Goal: Task Accomplishment & Management: Complete application form

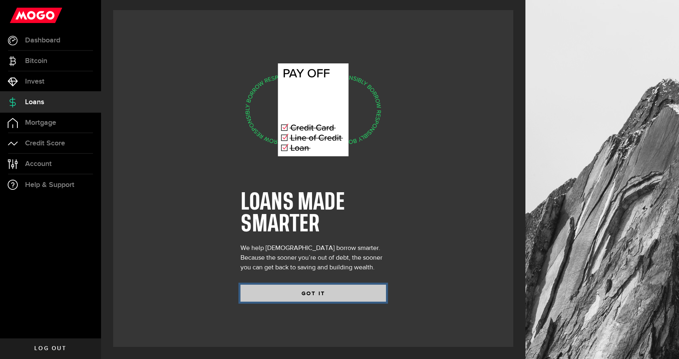
click at [293, 294] on button "GOT IT" at bounding box center [314, 293] width 146 height 17
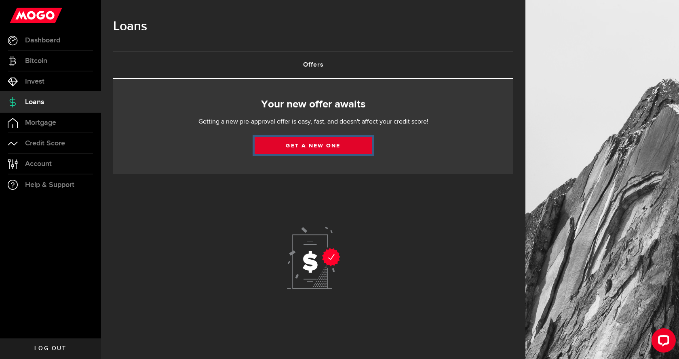
click at [344, 147] on link "Get a new one" at bounding box center [313, 145] width 117 height 17
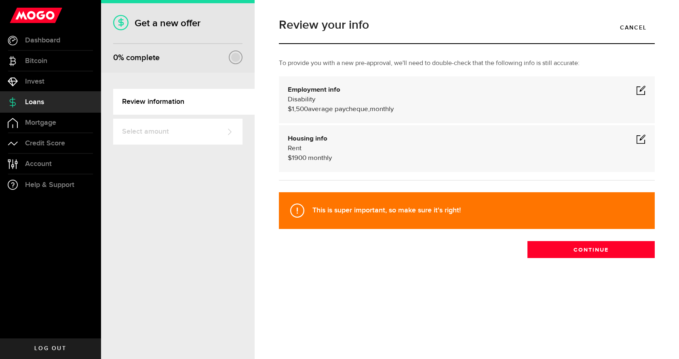
click at [644, 88] on span at bounding box center [641, 90] width 10 height 10
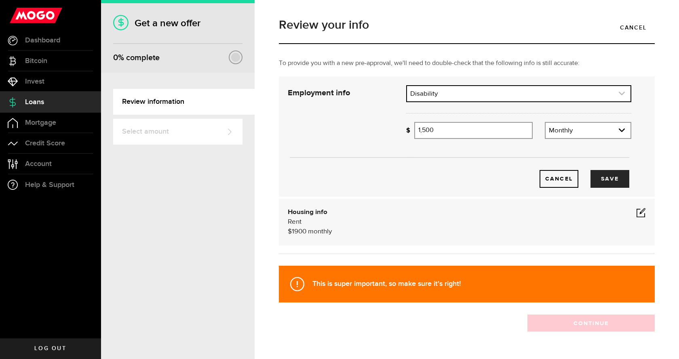
click at [449, 93] on link "expand select" at bounding box center [519, 93] width 224 height 15
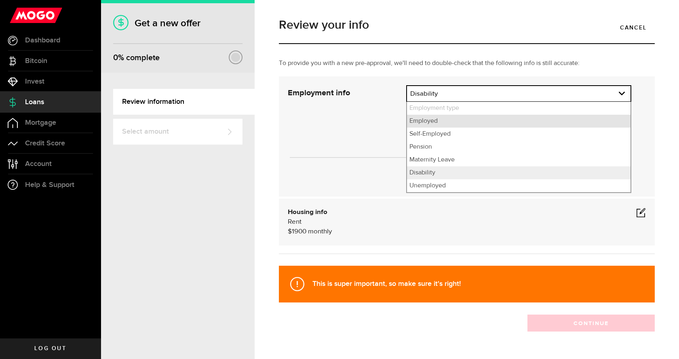
click at [440, 122] on li "Employed" at bounding box center [519, 121] width 224 height 13
select select "Employed"
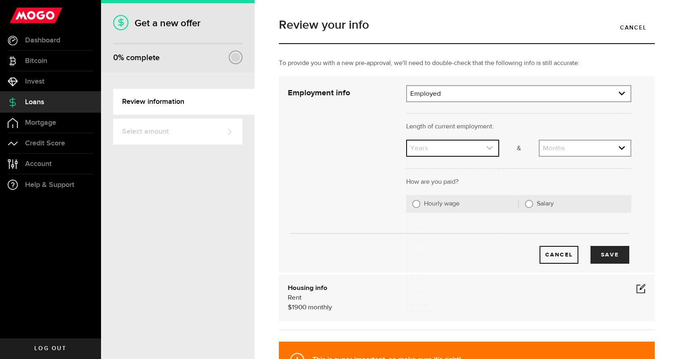
click at [466, 147] on link "expand select" at bounding box center [452, 148] width 91 height 15
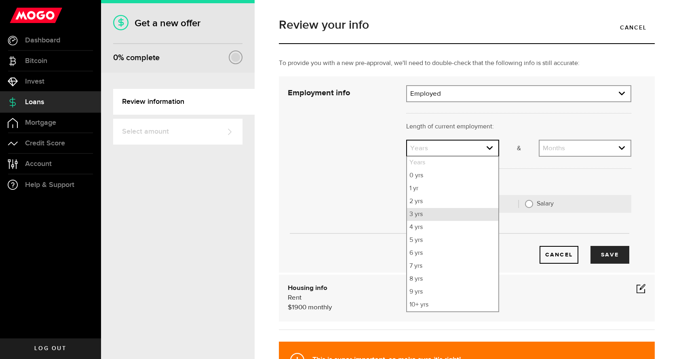
click at [413, 216] on li "3 yrs" at bounding box center [452, 214] width 91 height 13
select select "3"
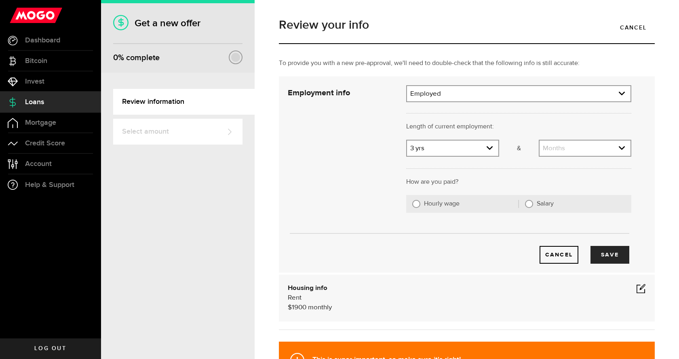
click at [440, 204] on label "Hourly wage" at bounding box center [471, 204] width 95 height 8
click at [420, 204] on input "Hourly wage" at bounding box center [416, 204] width 8 height 8
radio input "true"
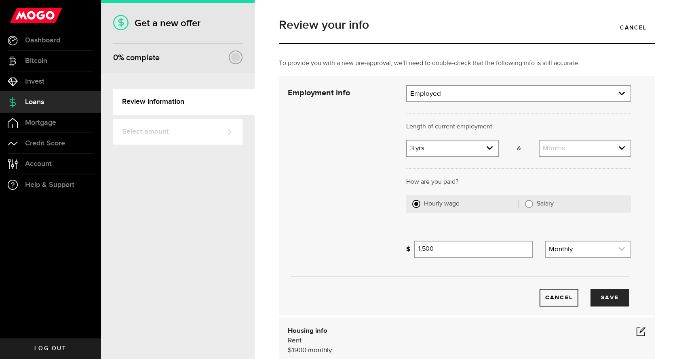
click at [549, 251] on link "expand select" at bounding box center [588, 249] width 85 height 15
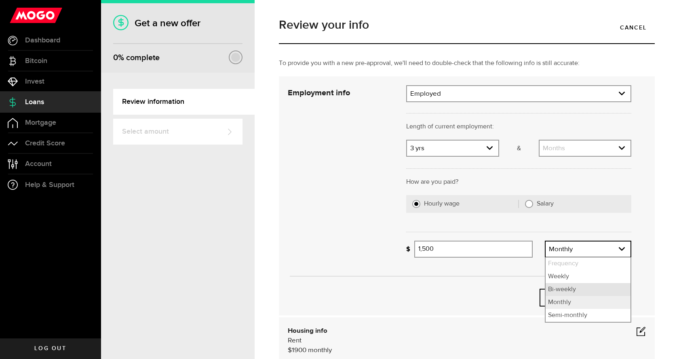
click at [549, 288] on li "Bi-weekly" at bounding box center [588, 289] width 85 height 13
select select "bi_weekly"
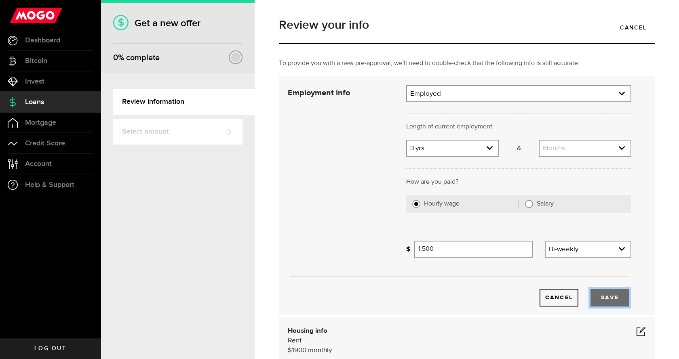
click at [607, 297] on button "Save" at bounding box center [610, 298] width 39 height 18
select select "0"
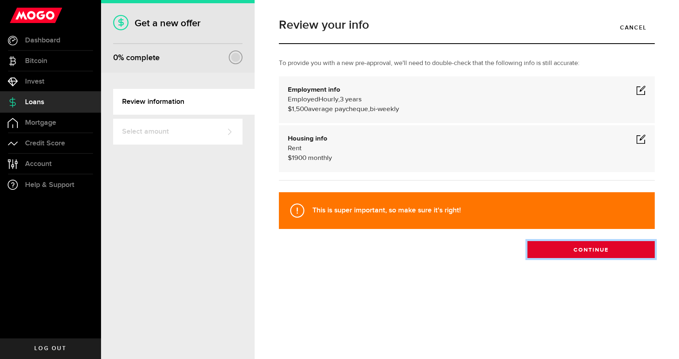
click at [579, 252] on button "Continue" at bounding box center [590, 249] width 127 height 17
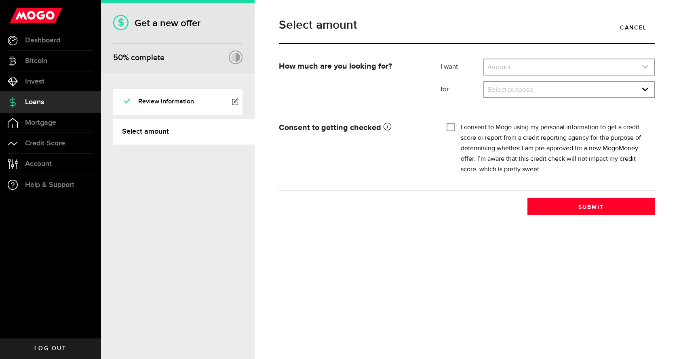
click at [556, 65] on link "expand select" at bounding box center [569, 66] width 170 height 15
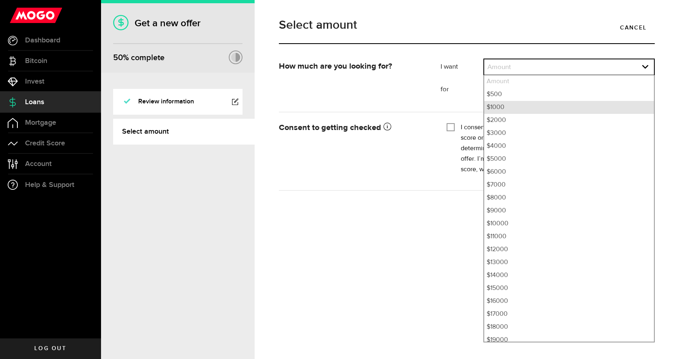
click at [496, 106] on li "$1000" at bounding box center [569, 107] width 170 height 13
select select "1000"
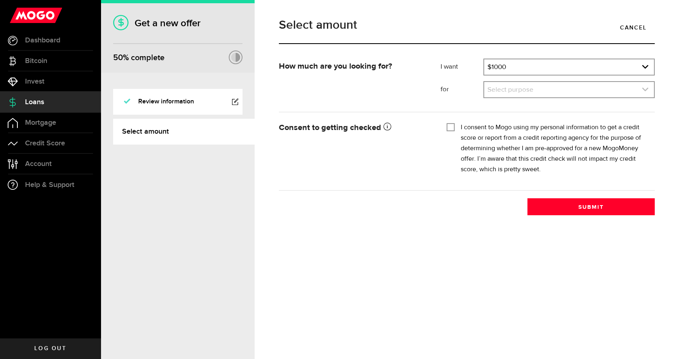
click at [525, 93] on link "expand select" at bounding box center [569, 89] width 170 height 15
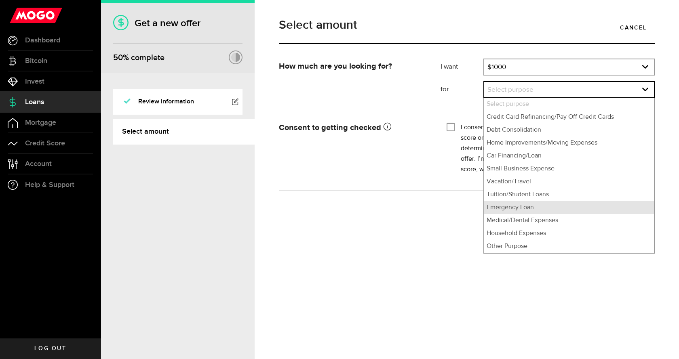
click at [522, 210] on li "Emergency Loan" at bounding box center [569, 207] width 170 height 13
select select "Emergency Loan"
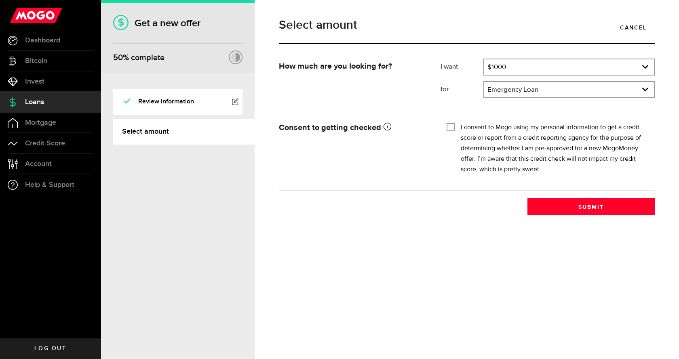
click at [453, 129] on input "I consent to Mogo using my personal information to get a credit score or report…" at bounding box center [451, 126] width 8 height 8
checkbox input "true"
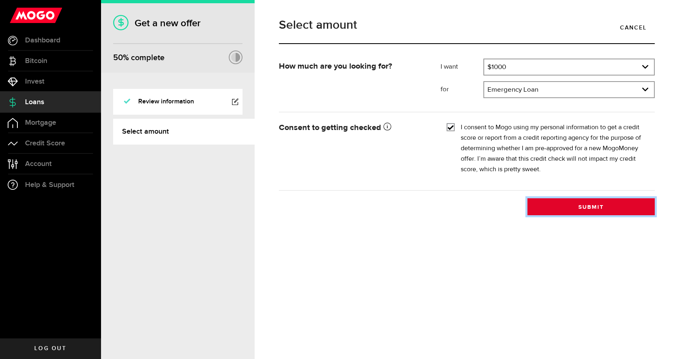
click at [592, 209] on button "Submit" at bounding box center [590, 206] width 127 height 17
